Goal: Navigation & Orientation: Find specific page/section

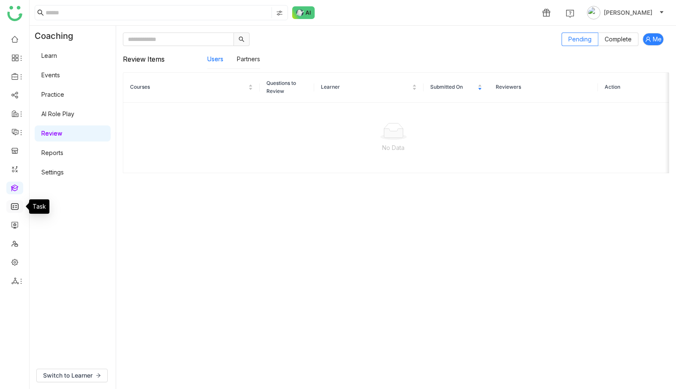
click at [15, 207] on link at bounding box center [15, 205] width 8 height 7
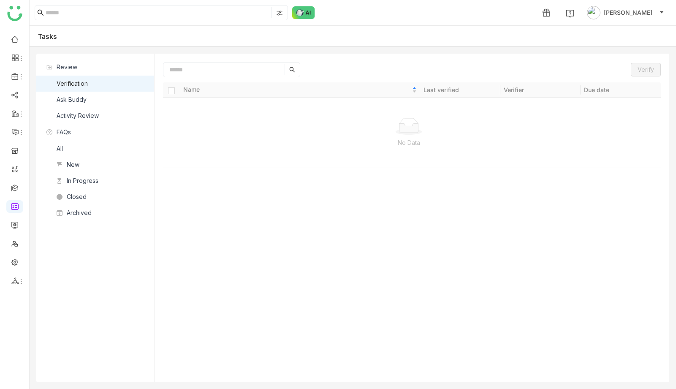
click at [60, 148] on div "All" at bounding box center [60, 148] width 6 height 9
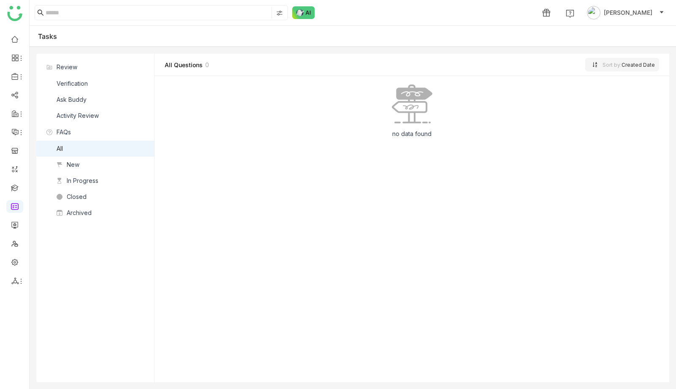
click at [76, 167] on div "New" at bounding box center [73, 164] width 13 height 9
click at [79, 181] on div "In Progress" at bounding box center [83, 180] width 32 height 9
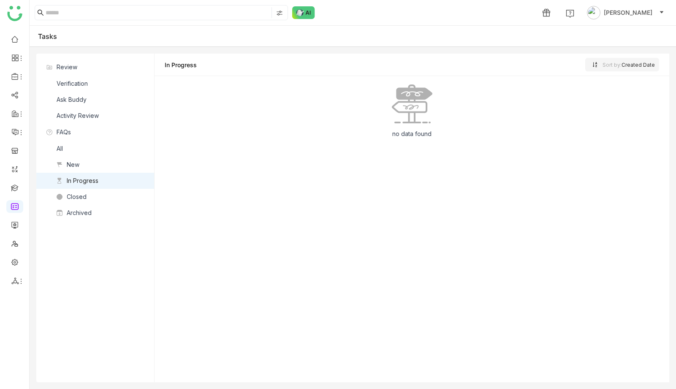
click at [78, 192] on div "Closed" at bounding box center [77, 196] width 20 height 9
click at [76, 211] on div "Archived" at bounding box center [79, 212] width 25 height 9
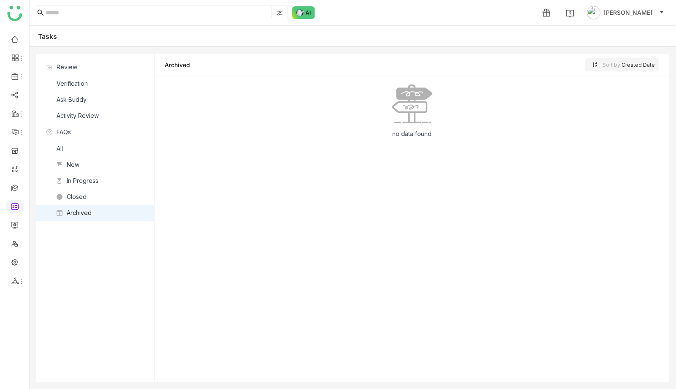
click at [68, 146] on nz-list-item "All" at bounding box center [95, 149] width 118 height 16
